Goal: Task Accomplishment & Management: Use online tool/utility

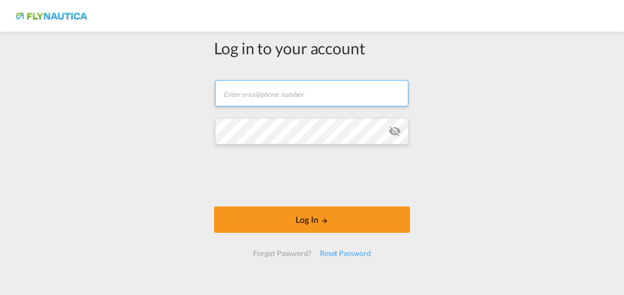
click at [259, 94] on input "text" at bounding box center [311, 93] width 193 height 26
type input "[DOMAIN_NAME][EMAIL_ADDRESS][DOMAIN_NAME]"
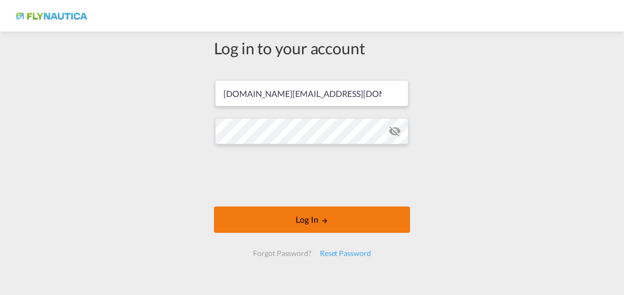
click at [297, 220] on button "Log In" at bounding box center [312, 220] width 196 height 26
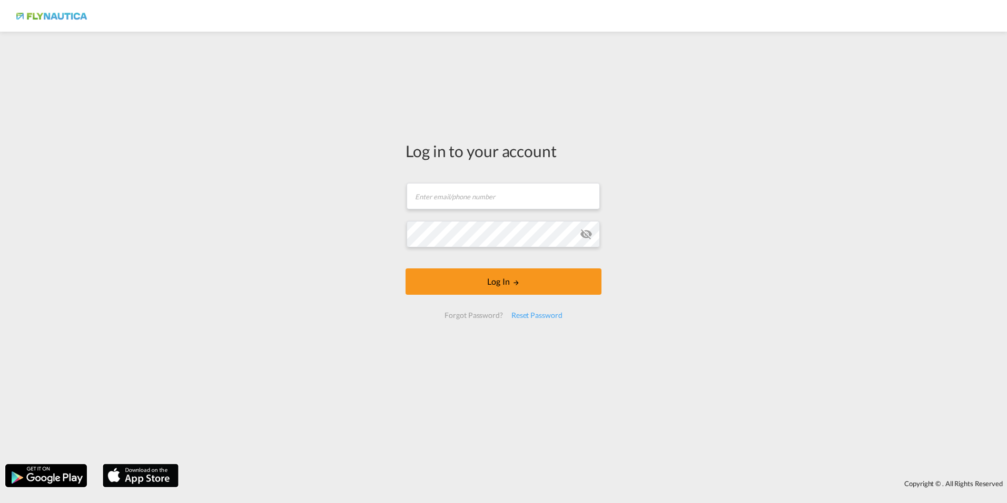
click at [440, 196] on form "Email field is required Password field is required Log In Forgot Password? Rese…" at bounding box center [504, 250] width 196 height 156
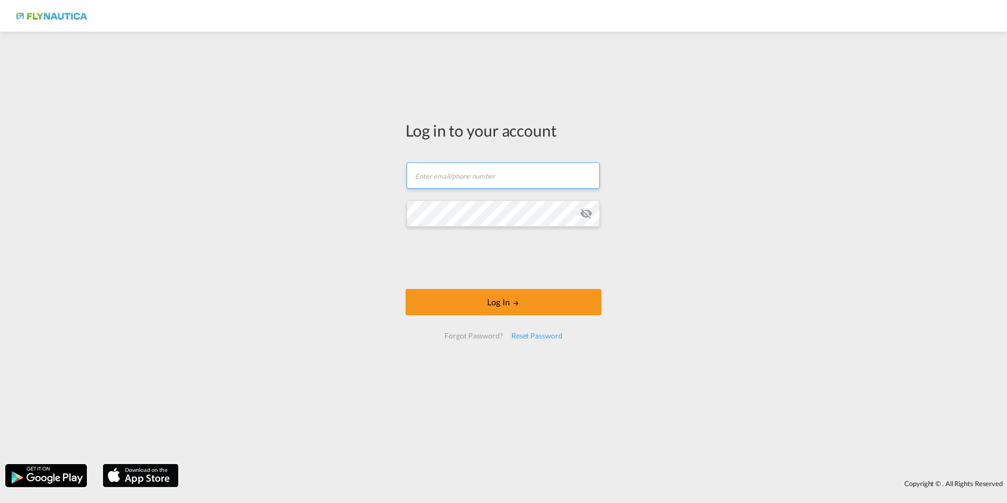
click at [460, 173] on input "text" at bounding box center [503, 175] width 193 height 26
type input "[DOMAIN_NAME][EMAIL_ADDRESS][DOMAIN_NAME]"
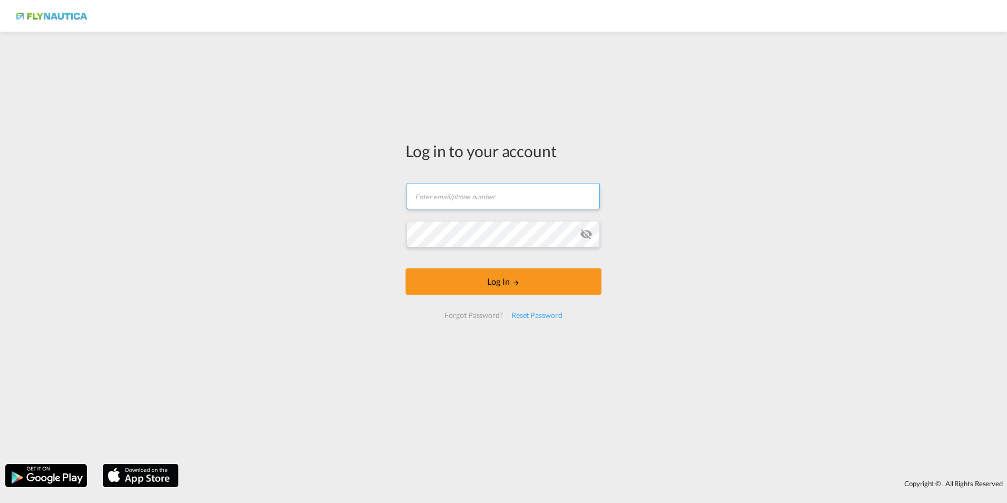
click at [435, 208] on input "text" at bounding box center [503, 196] width 193 height 26
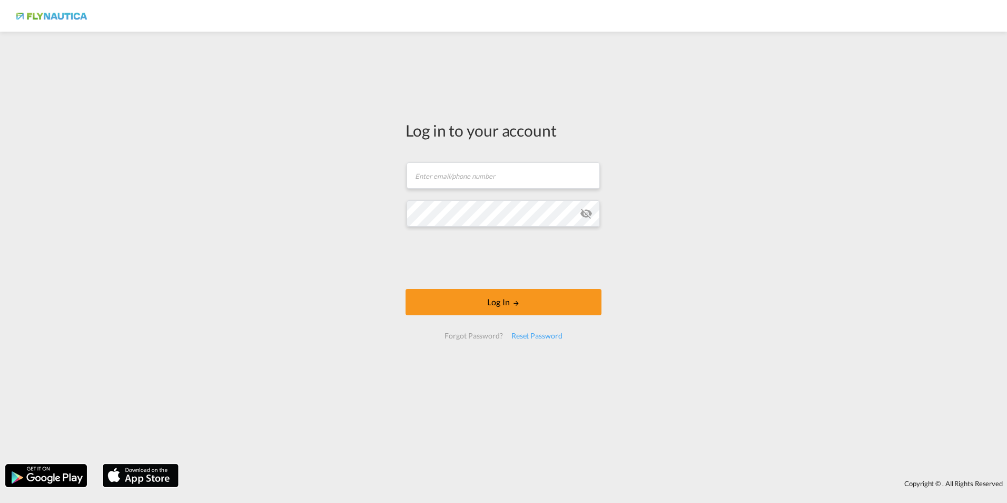
click at [460, 158] on form "Email field is required Password field is required Log In Forgot Password? Rese…" at bounding box center [504, 251] width 196 height 198
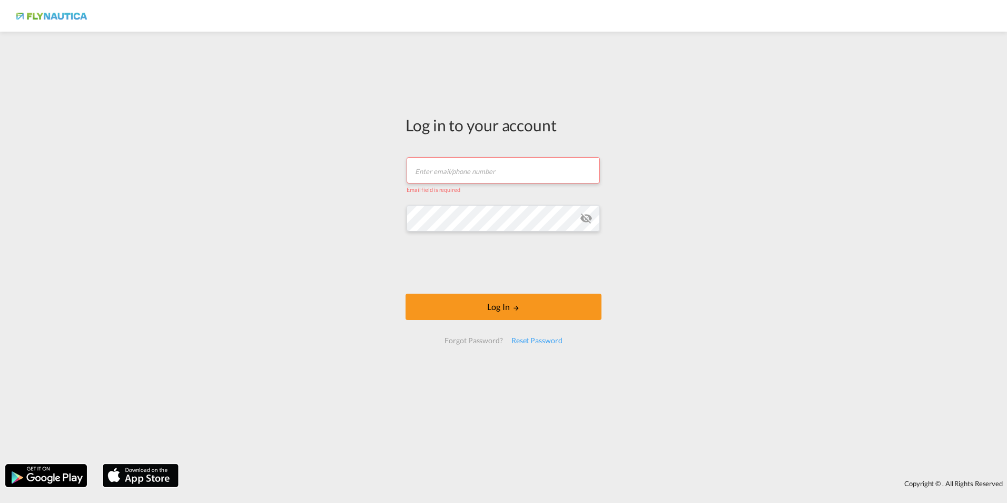
click at [454, 167] on input "text" at bounding box center [503, 170] width 193 height 26
type input "[DOMAIN_NAME][EMAIL_ADDRESS][DOMAIN_NAME]"
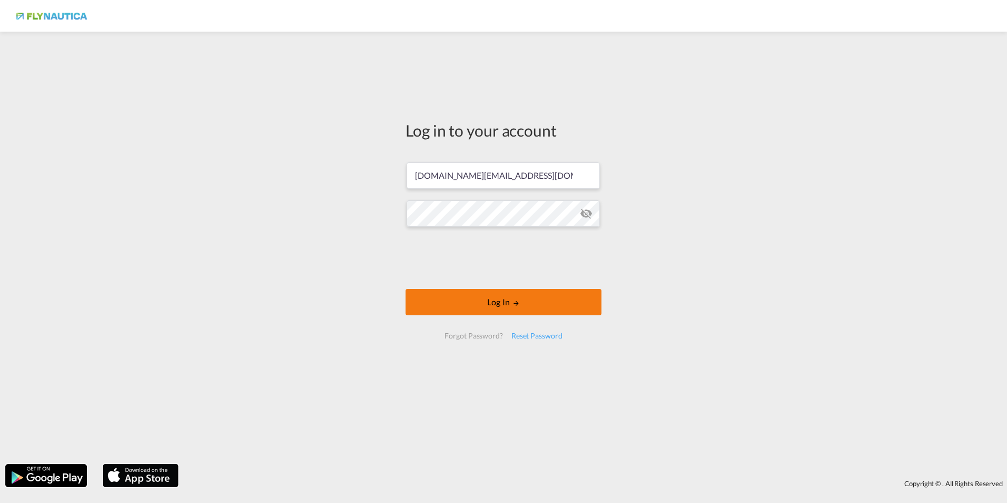
click at [510, 305] on button "Log In" at bounding box center [504, 302] width 196 height 26
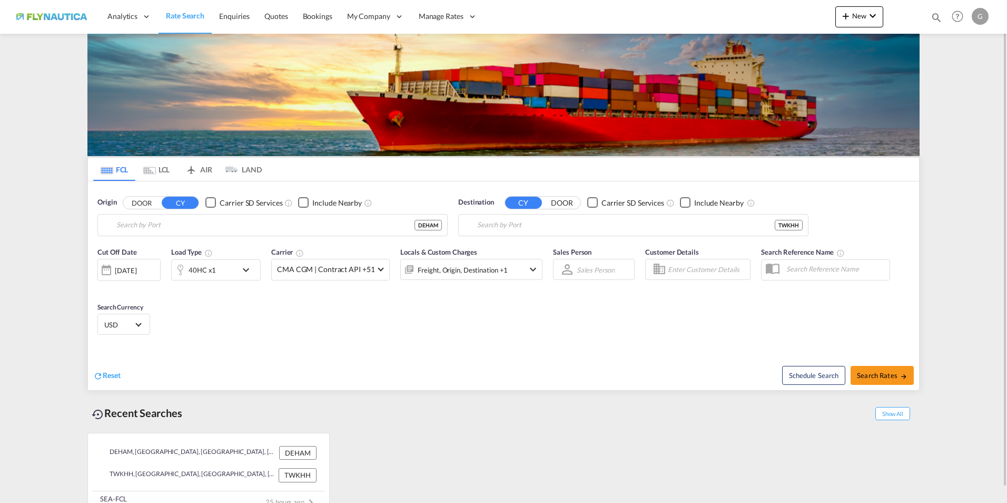
type input "Hamburg, DEHAM"
type input "Kaohsiung, TWKHH"
